Goal: Information Seeking & Learning: Check status

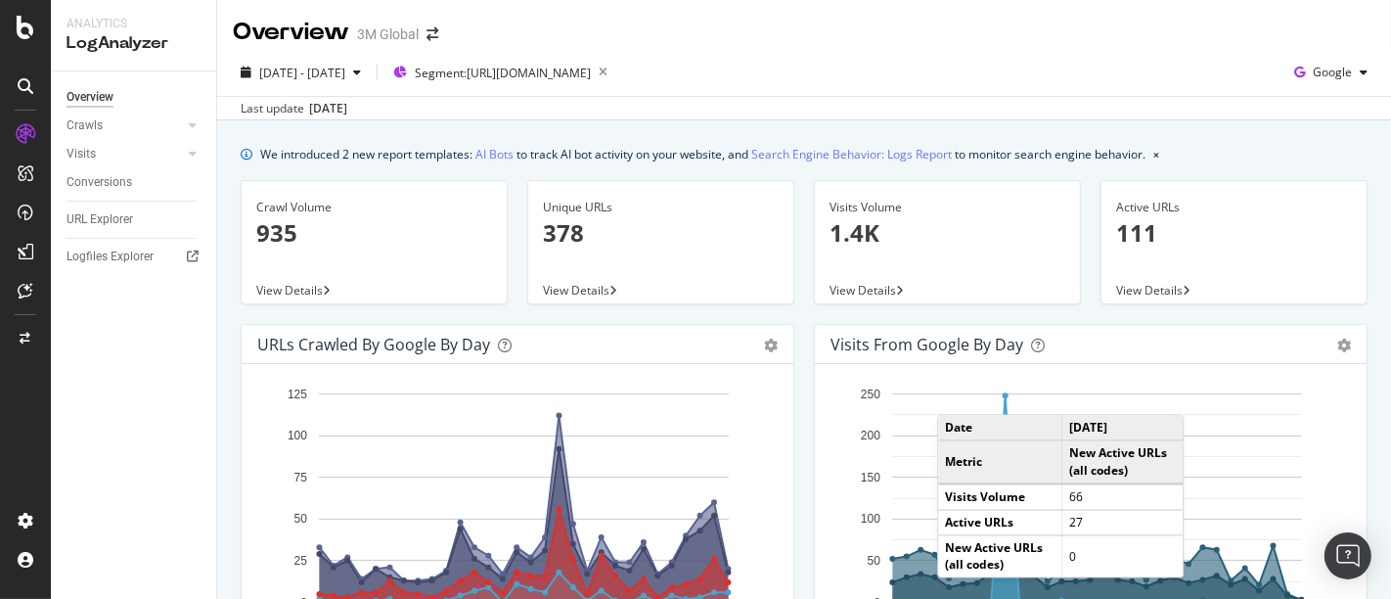
click at [1048, 68] on div "[DATE] - [DATE] Segment: [URL][DOMAIN_NAME] Google" at bounding box center [804, 76] width 1174 height 39
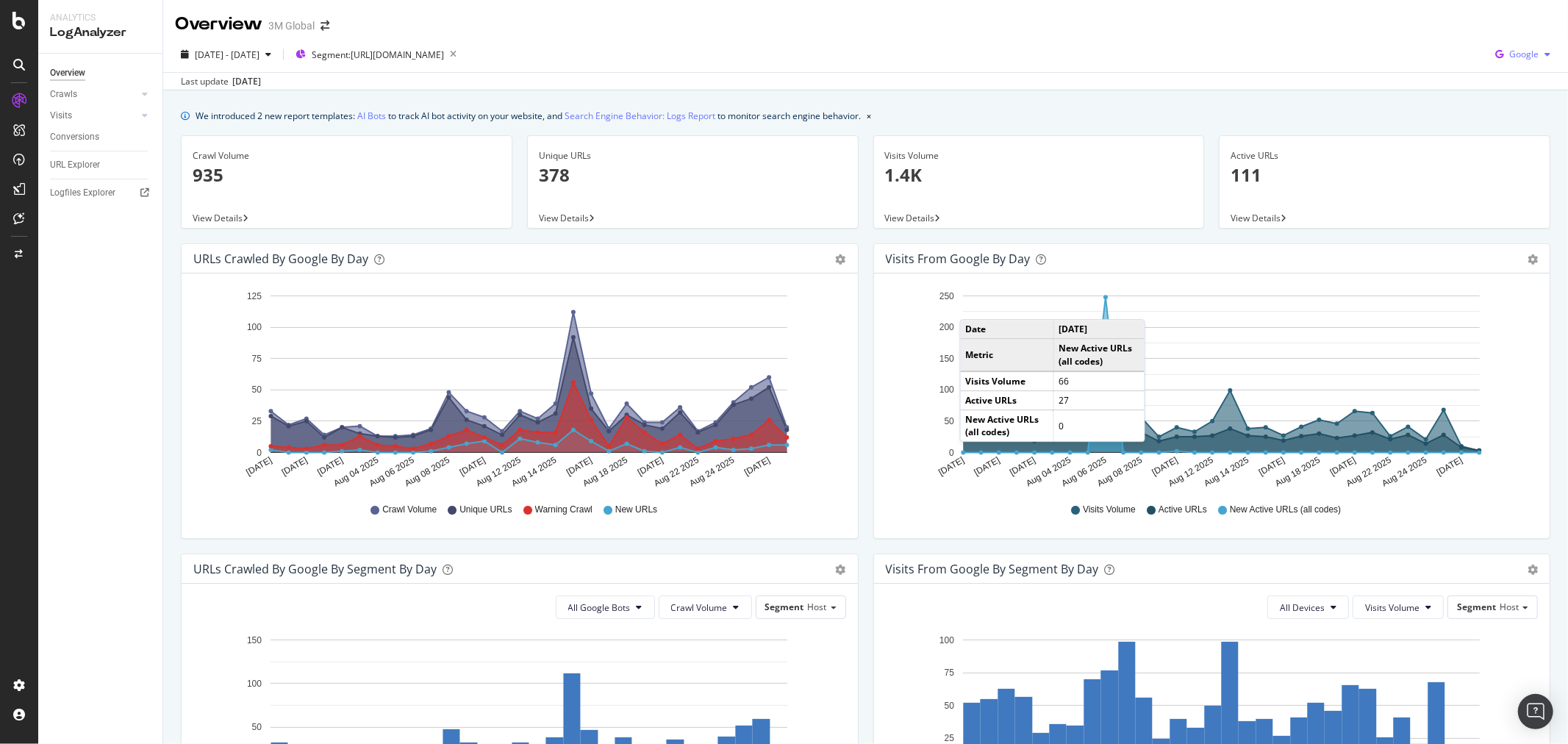
click at [1539, 56] on div "button" at bounding box center [1547, 55] width 17 height 9
click at [1515, 159] on span "OpenAI" at bounding box center [1523, 165] width 54 height 14
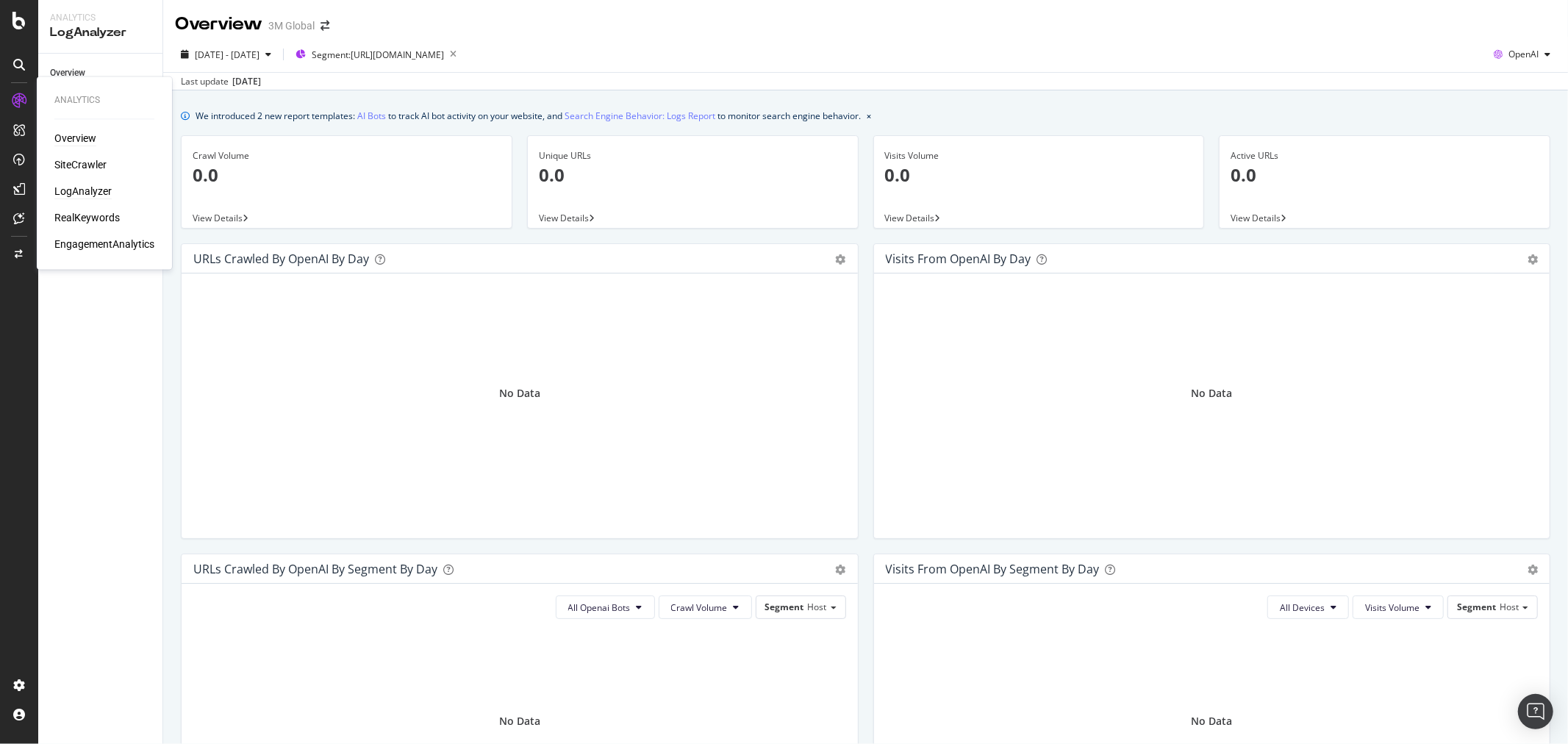
click at [84, 137] on div "Overview" at bounding box center [75, 139] width 42 height 15
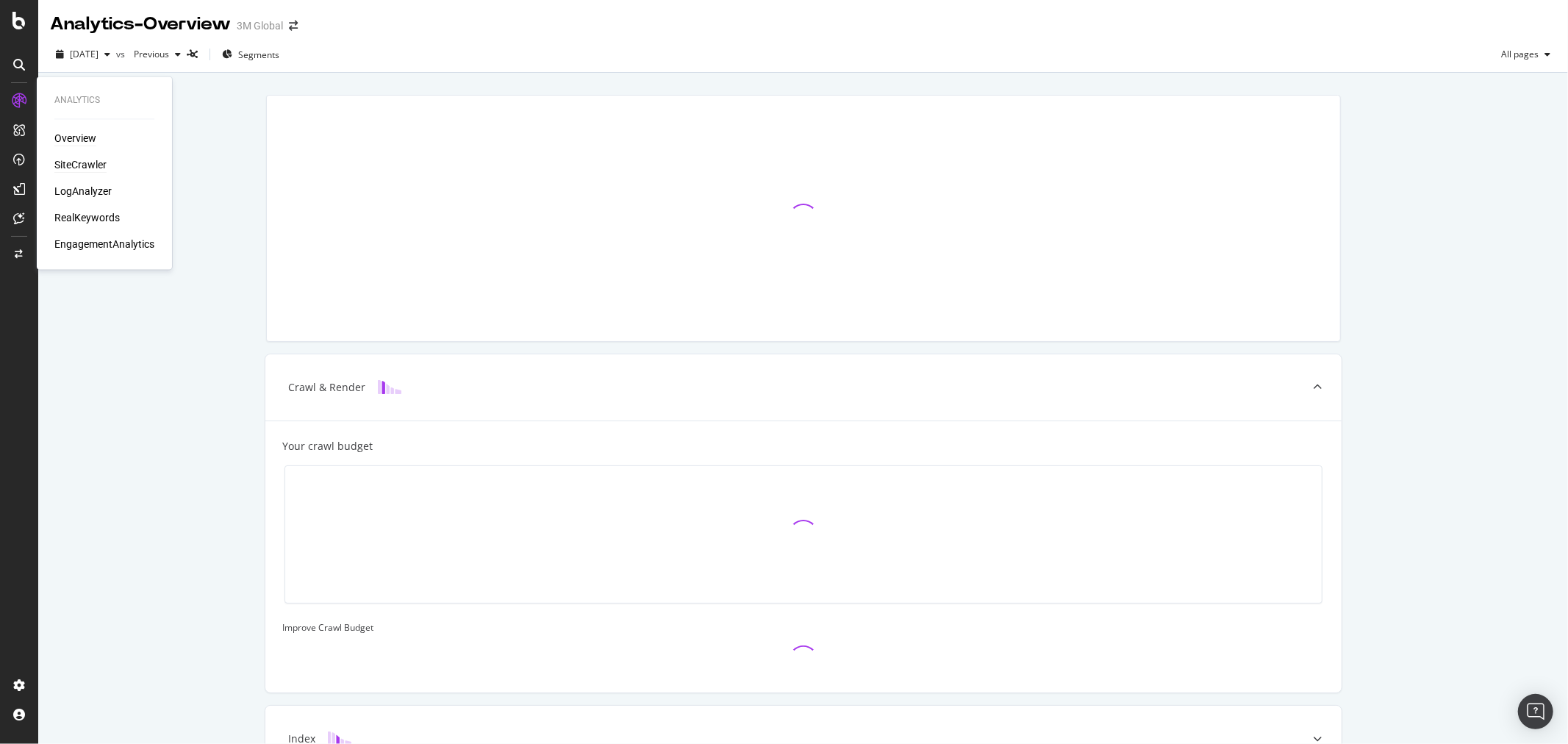
click at [92, 162] on div "SiteCrawler" at bounding box center [80, 165] width 52 height 15
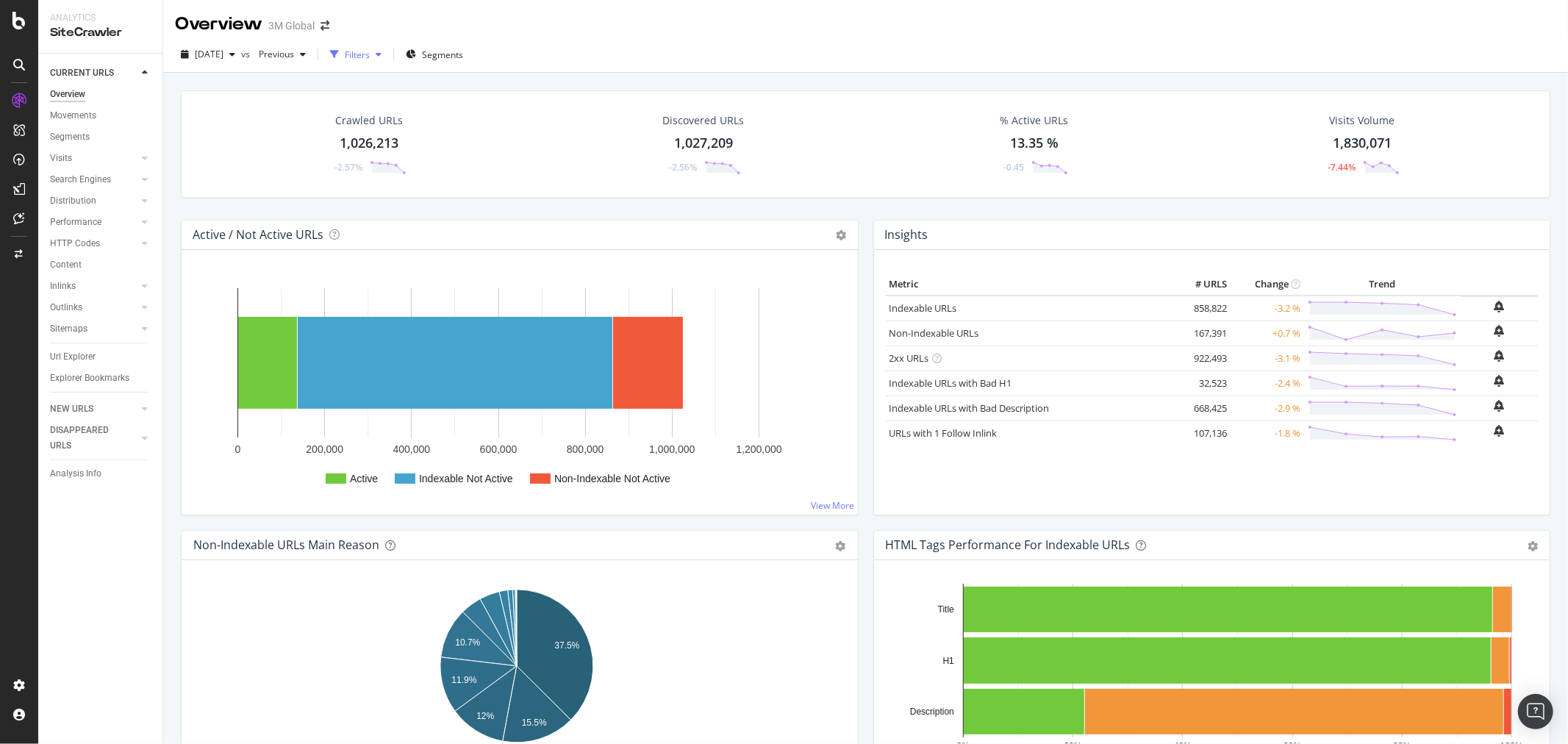
click at [382, 57] on icon "button" at bounding box center [379, 55] width 6 height 9
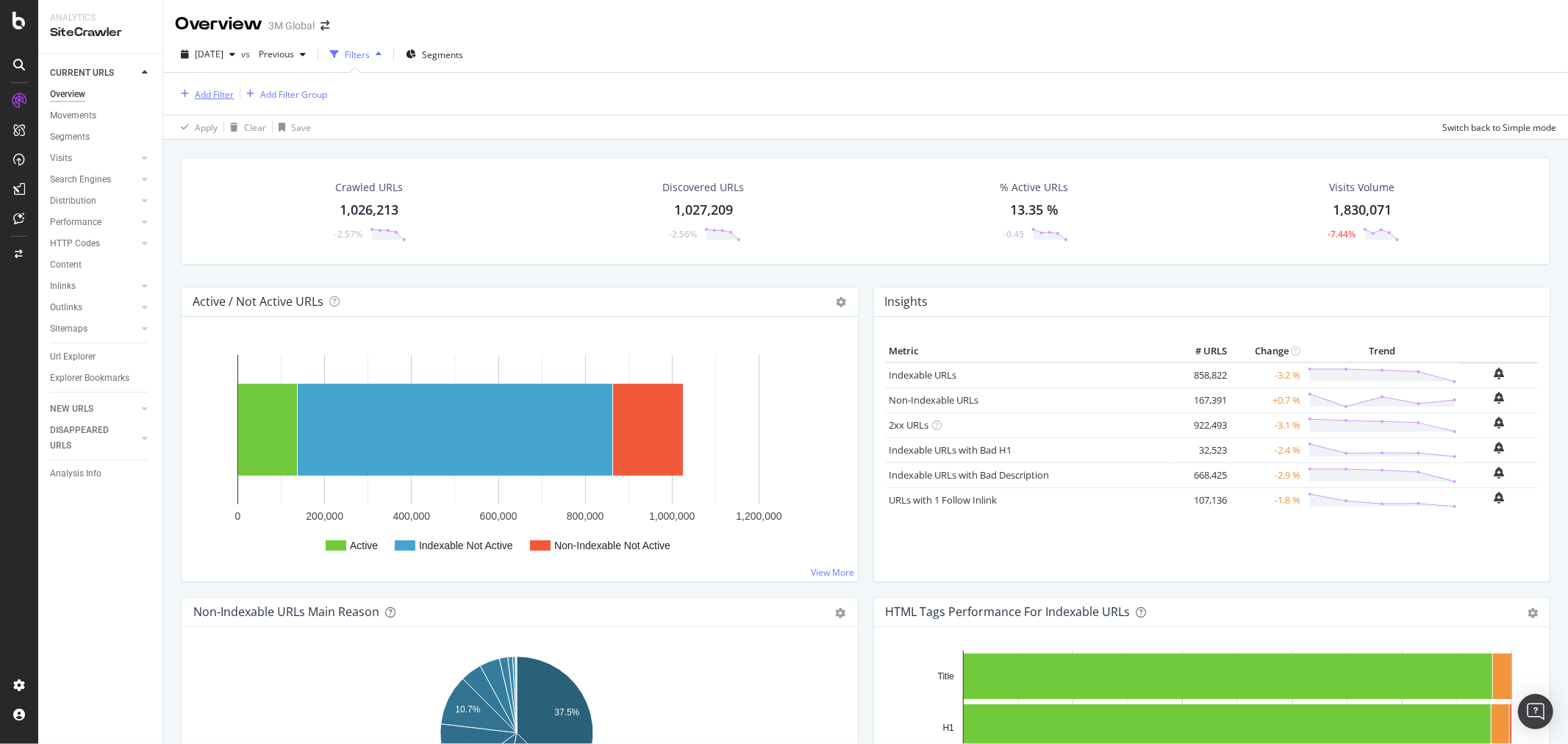
click at [223, 96] on div "Add Filter" at bounding box center [214, 94] width 39 height 13
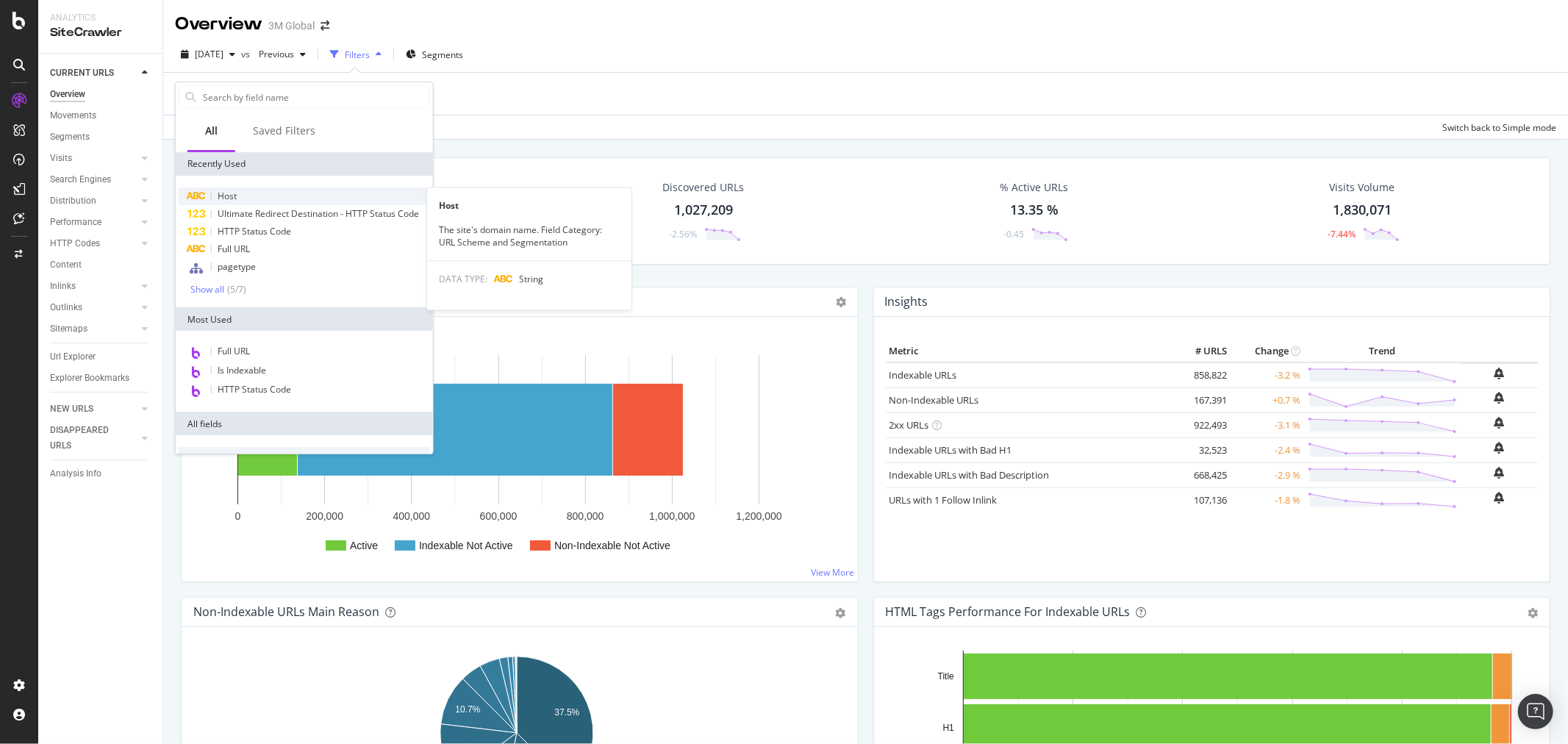
click at [247, 197] on div "Host" at bounding box center [304, 195] width 252 height 17
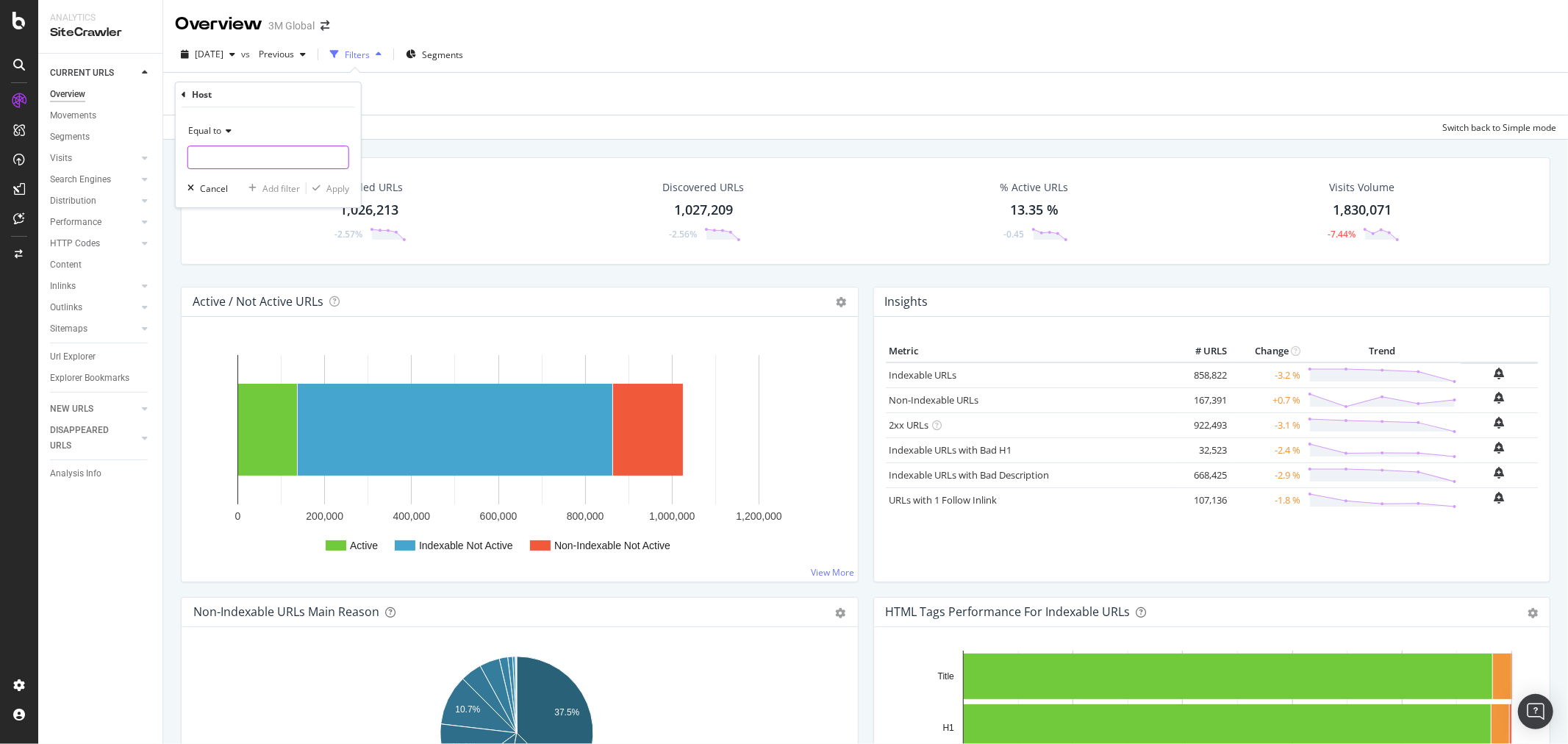
click at [265, 156] on input "text" at bounding box center [267, 157] width 160 height 23
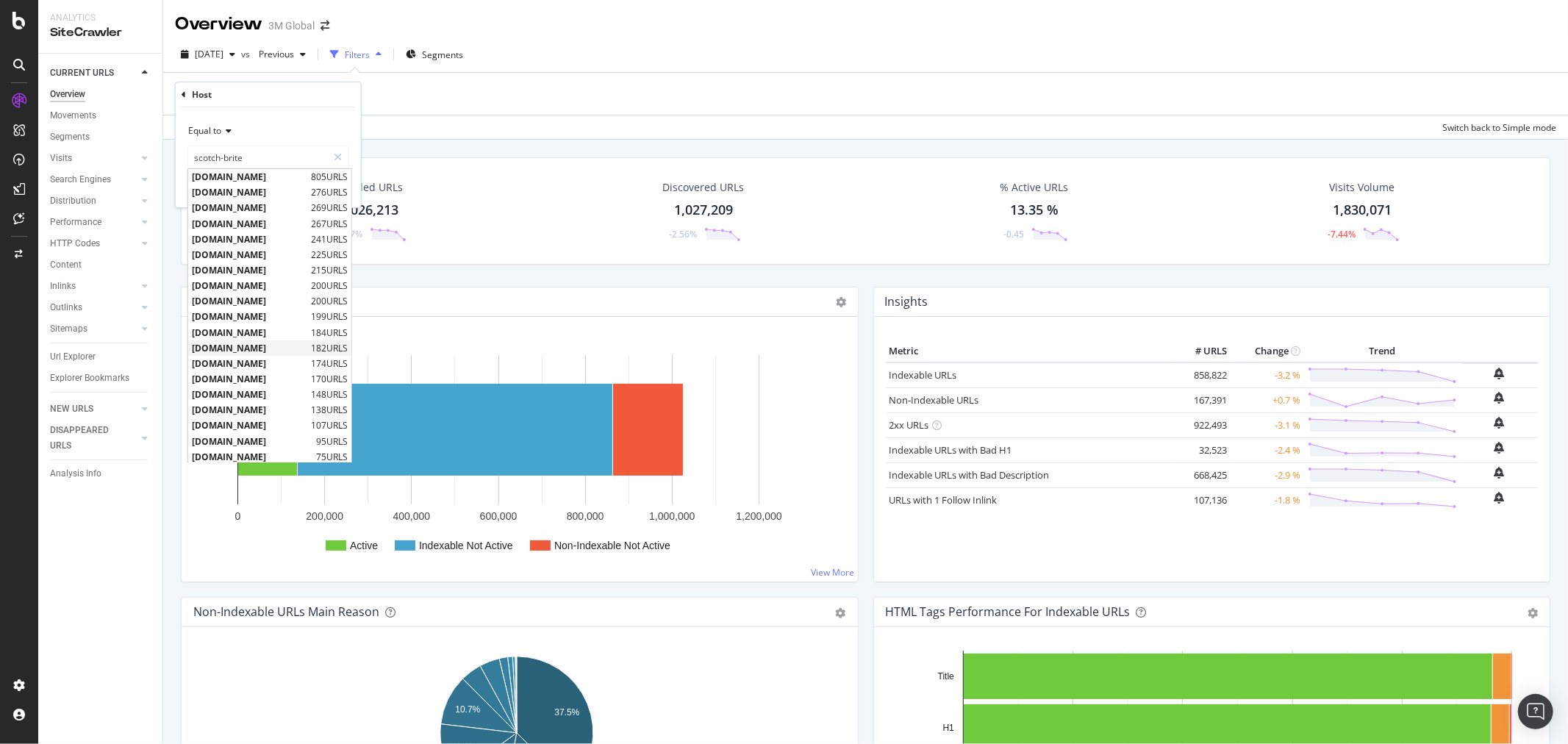
click at [307, 343] on span "[DOMAIN_NAME]" at bounding box center [249, 348] width 116 height 13
type input "[DOMAIN_NAME]"
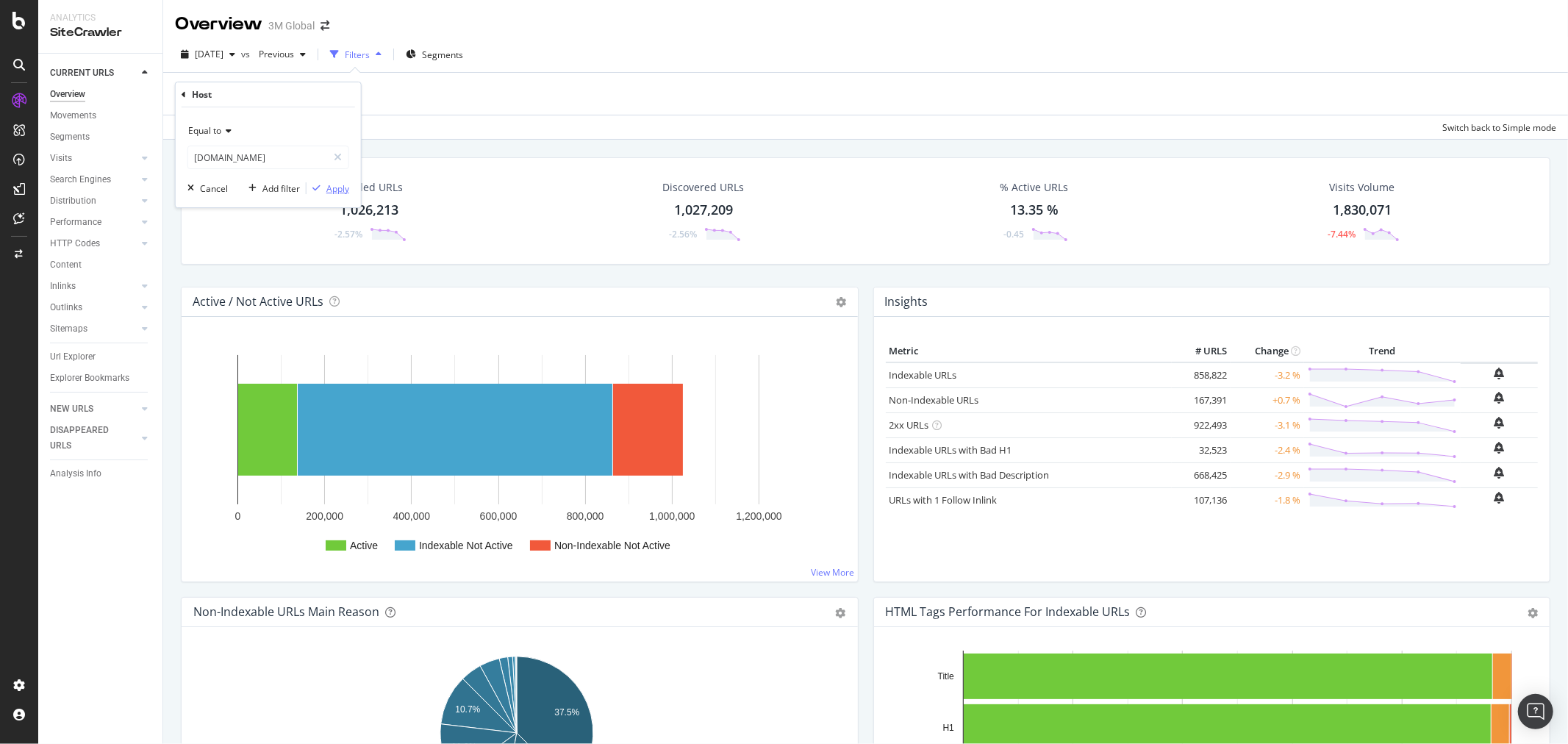
click at [340, 192] on div "Apply" at bounding box center [337, 189] width 23 height 13
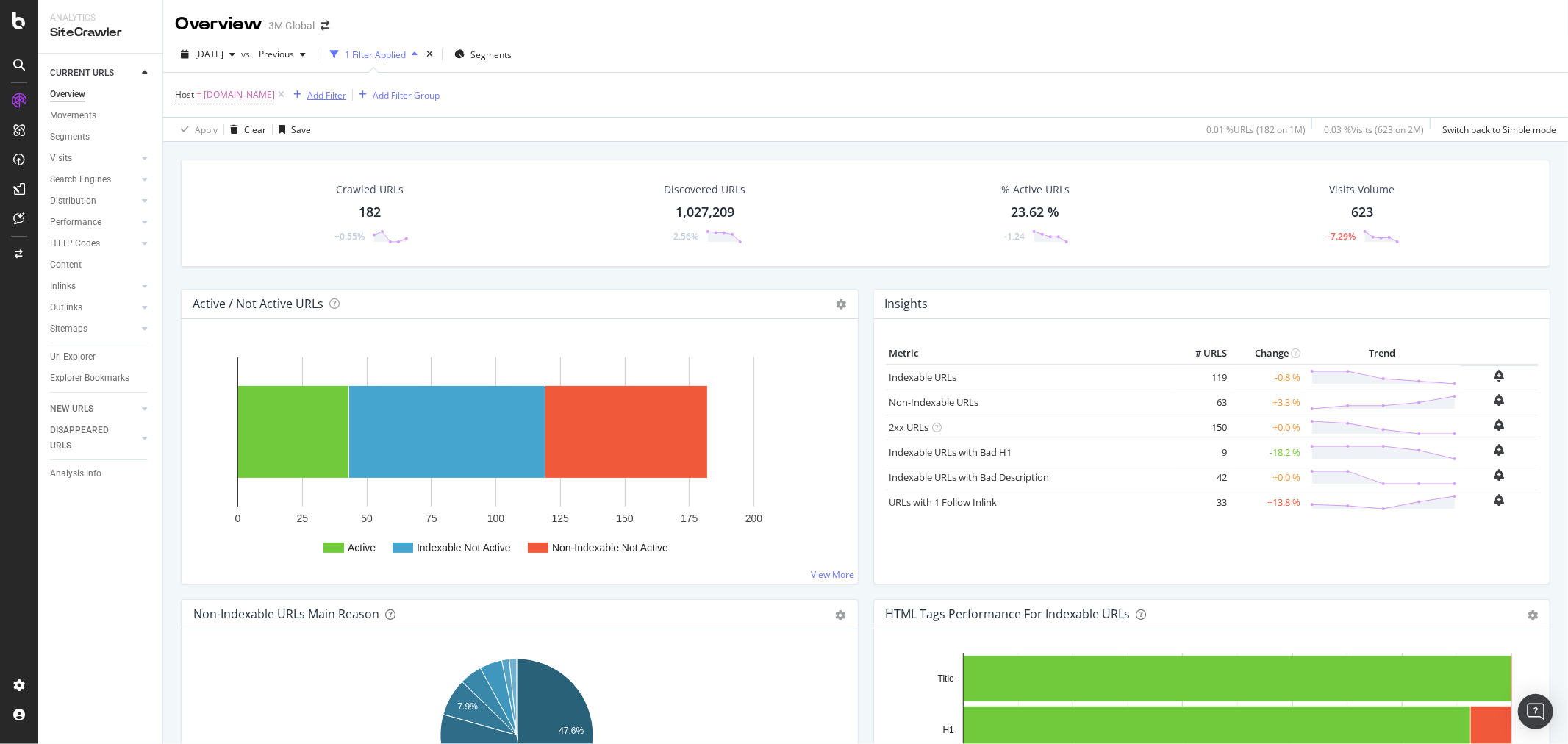
click at [346, 95] on div "Add Filter" at bounding box center [327, 95] width 39 height 13
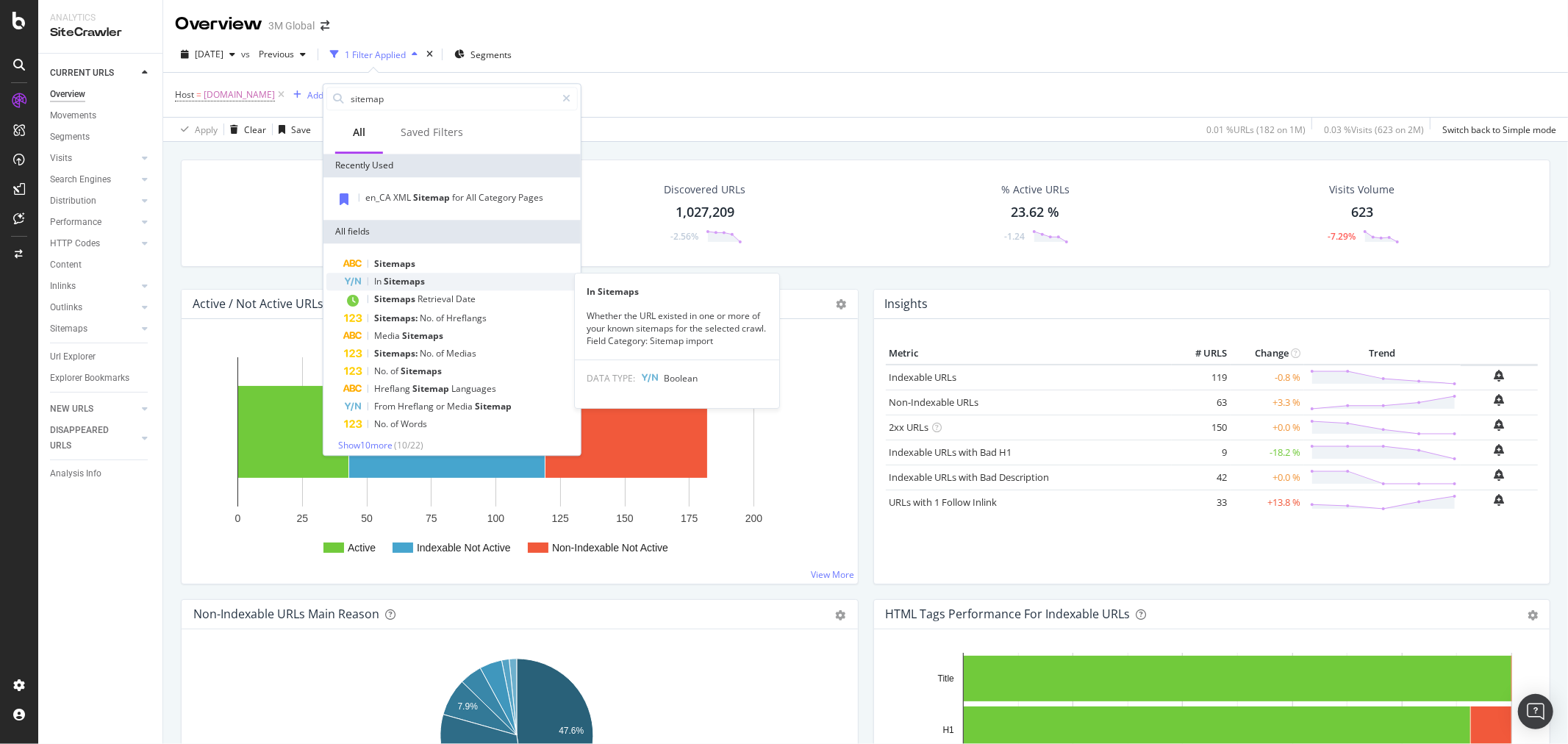
type input "sitemap"
click at [437, 283] on div "In Sitemaps" at bounding box center [461, 281] width 234 height 17
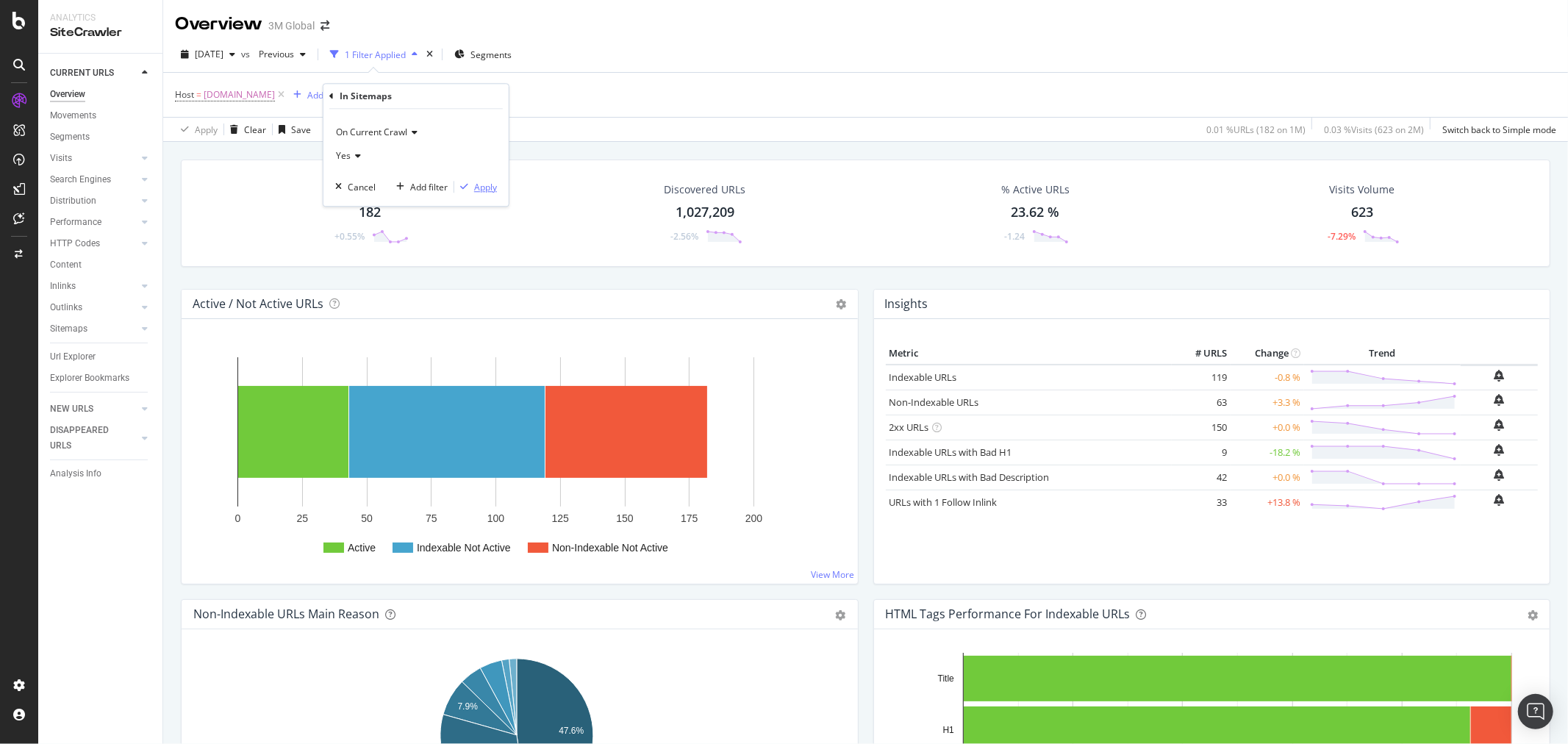
click at [489, 186] on div "Apply" at bounding box center [485, 187] width 23 height 13
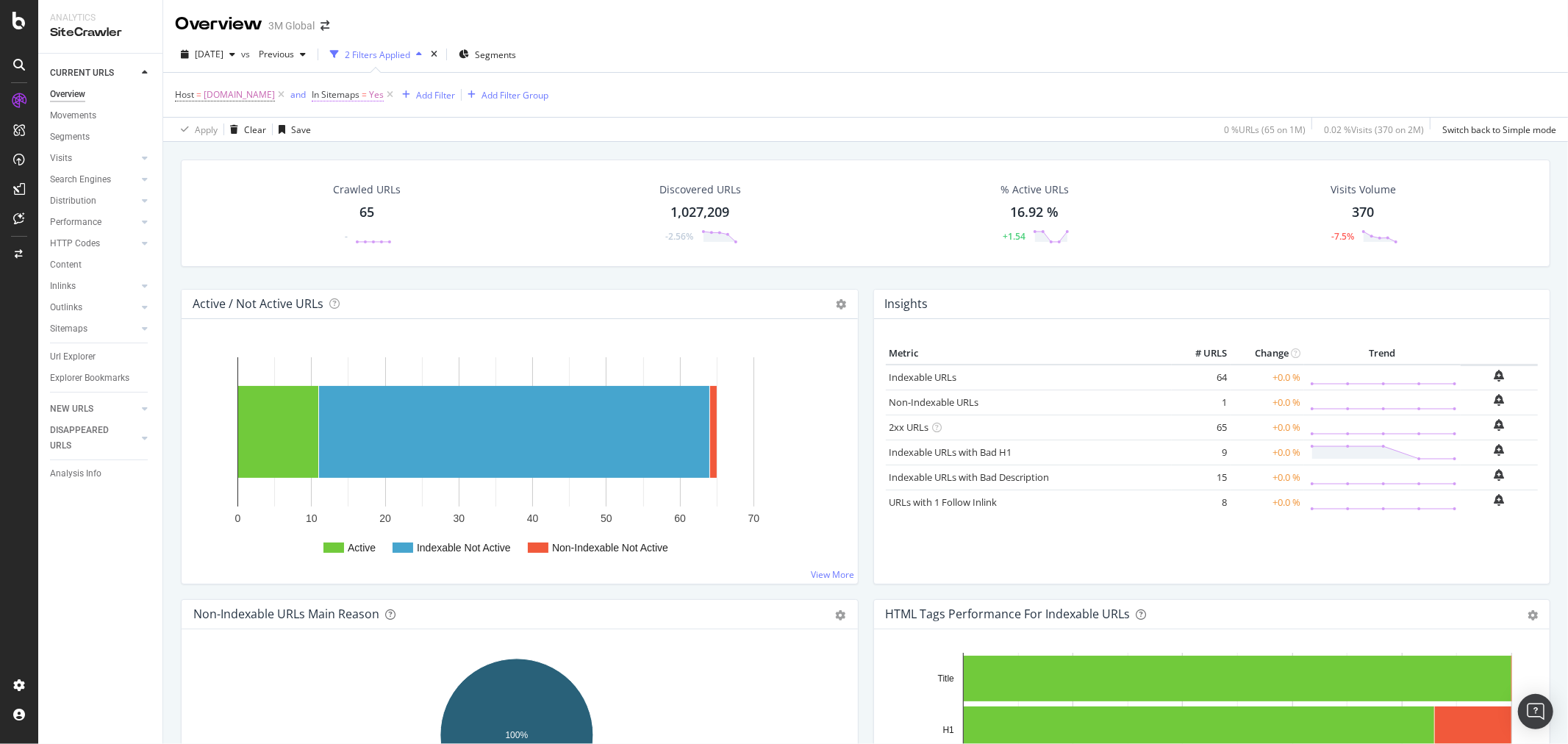
click at [384, 99] on span "Yes" at bounding box center [376, 95] width 15 height 20
click at [388, 154] on div "Yes" at bounding box center [440, 153] width 162 height 23
click at [380, 203] on div "No" at bounding box center [441, 202] width 157 height 19
click at [509, 186] on div "Apply" at bounding box center [509, 185] width 23 height 13
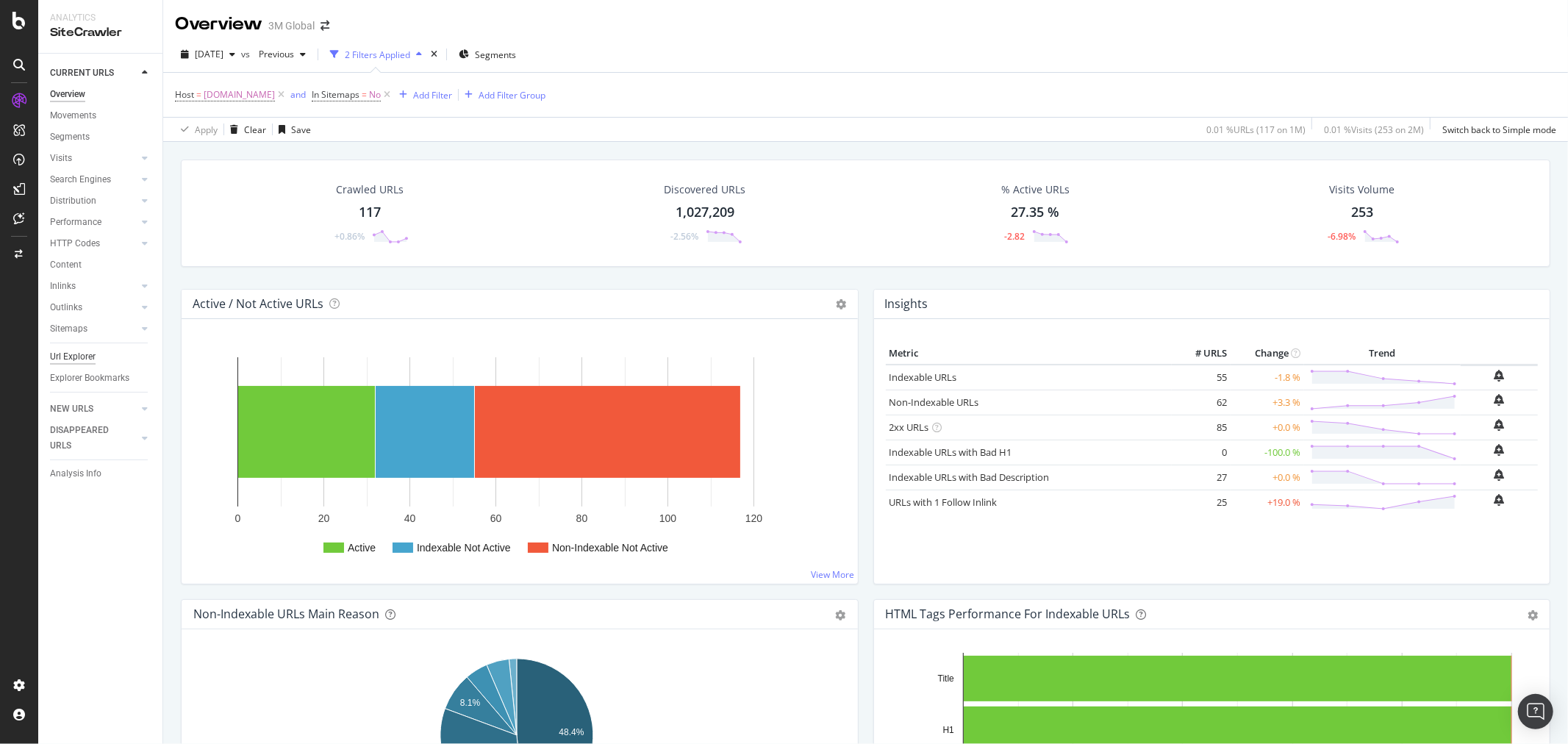
click at [92, 355] on div "Url Explorer" at bounding box center [73, 357] width 46 height 16
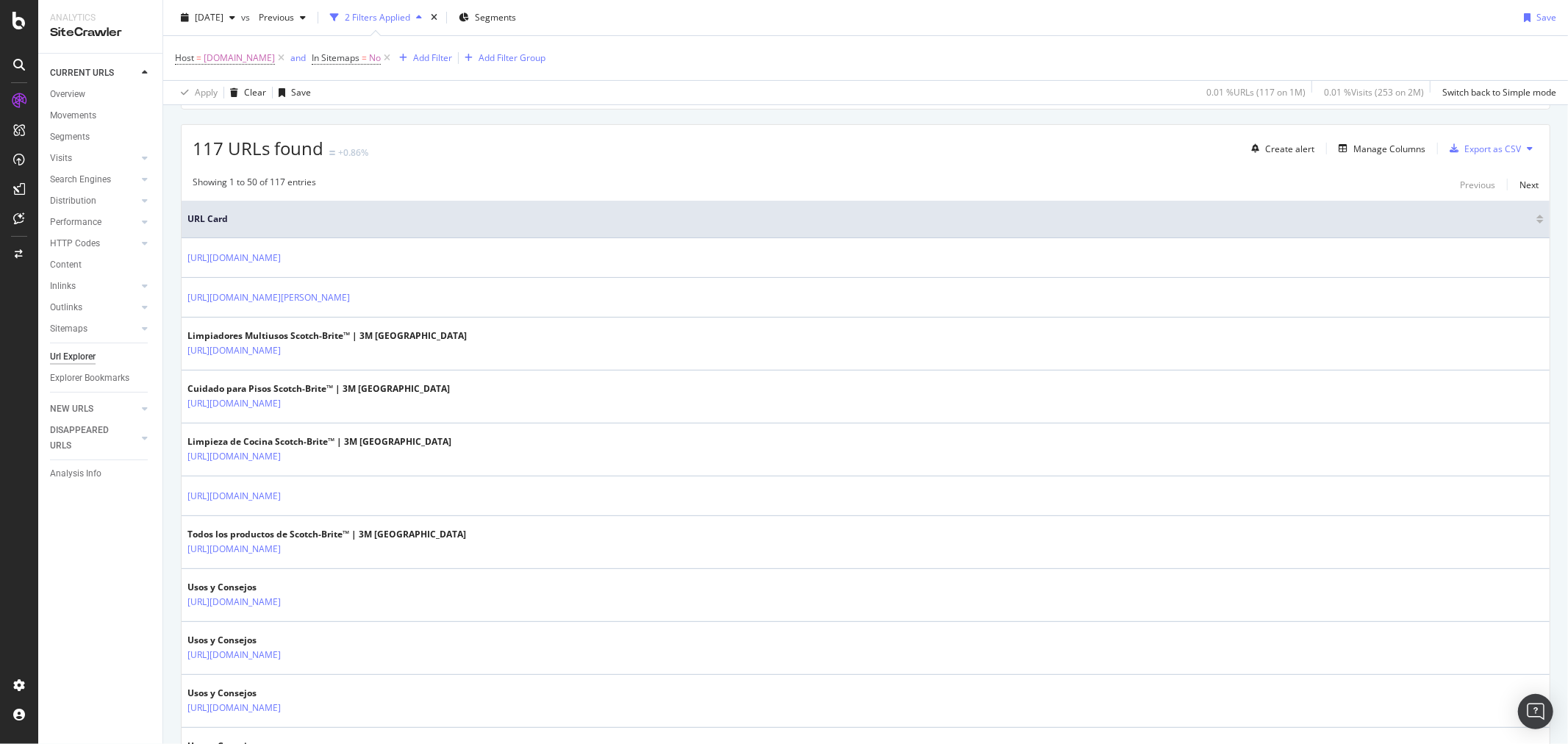
scroll to position [245, 0]
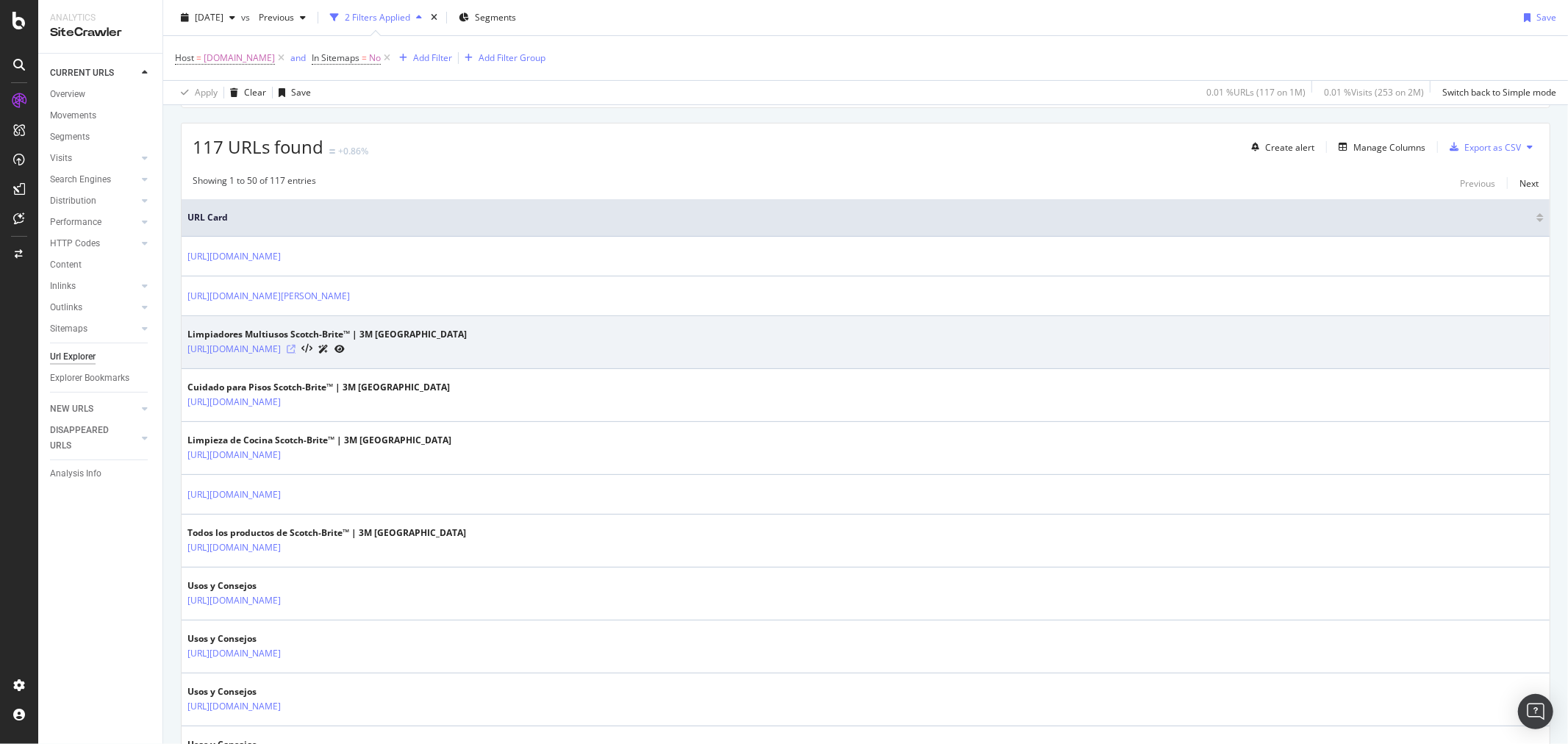
click at [295, 347] on icon at bounding box center [292, 349] width 9 height 9
